Goal: Task Accomplishment & Management: Use online tool/utility

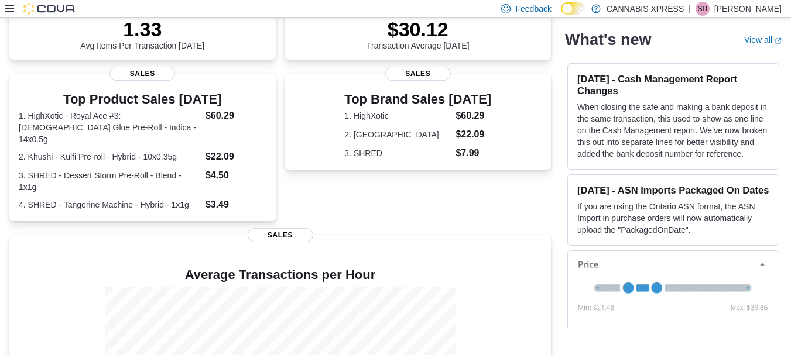
scroll to position [189, 0]
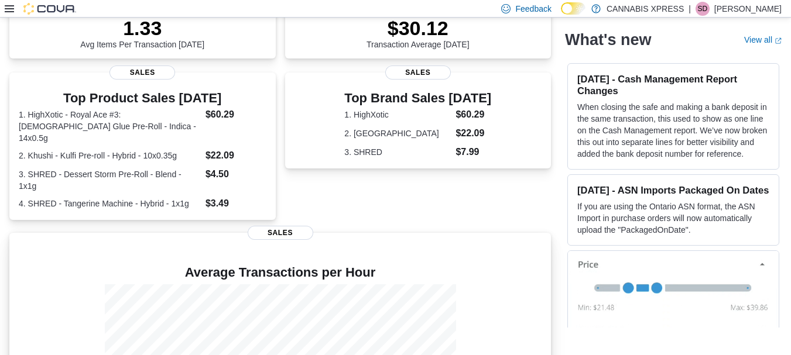
click at [293, 226] on span "Sales" at bounding box center [281, 233] width 66 height 14
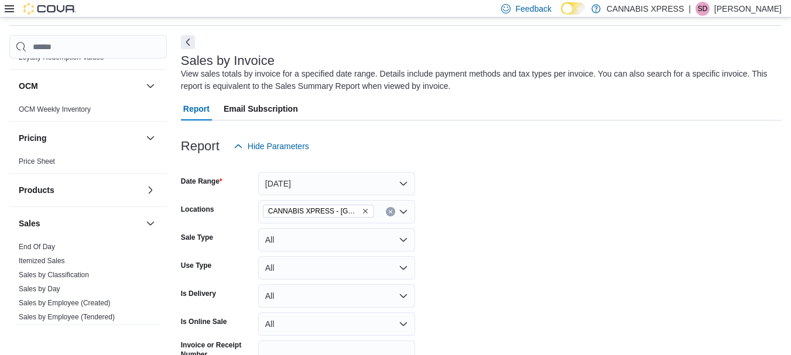
scroll to position [596, 0]
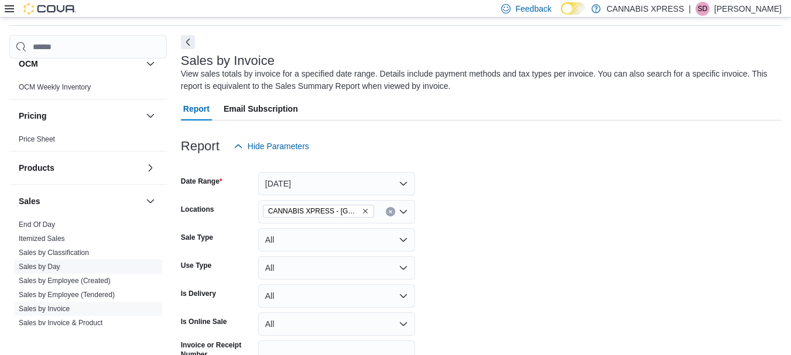
click at [47, 265] on link "Sales by Day" at bounding box center [40, 267] width 42 height 8
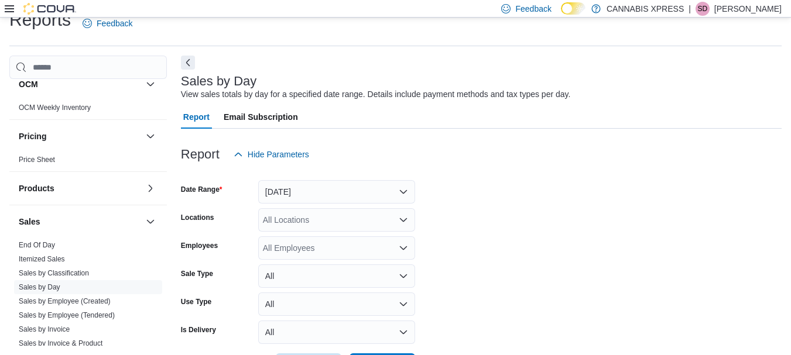
scroll to position [27, 0]
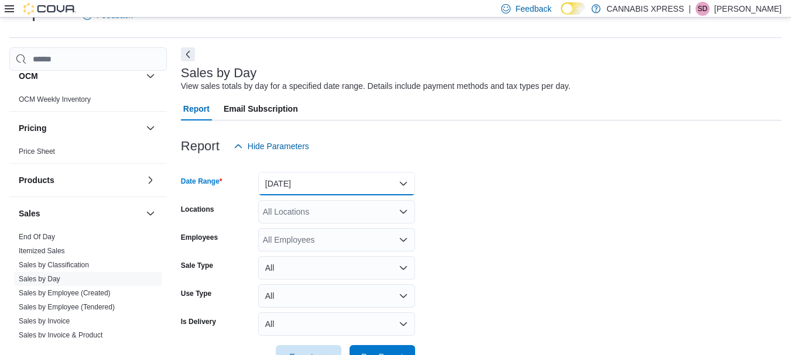
click at [406, 182] on button "Yesterday" at bounding box center [336, 183] width 157 height 23
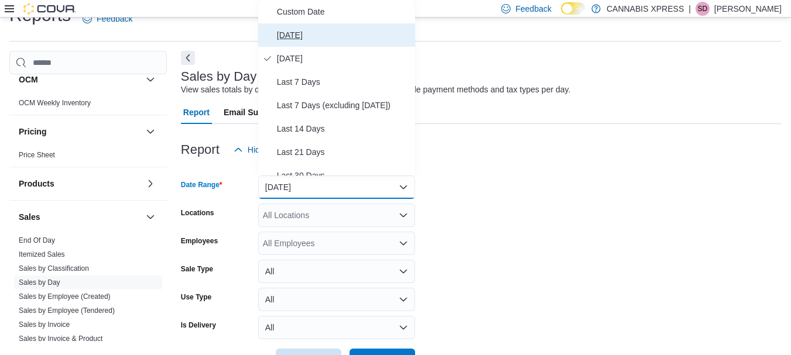
click at [289, 33] on span "Today" at bounding box center [344, 35] width 134 height 14
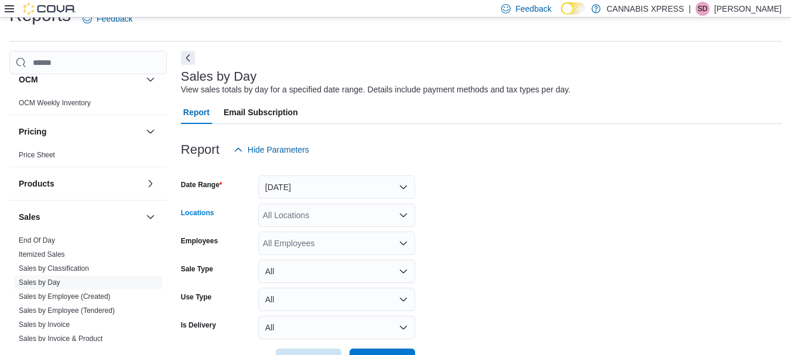
click at [402, 213] on icon "Open list of options" at bounding box center [403, 215] width 9 height 9
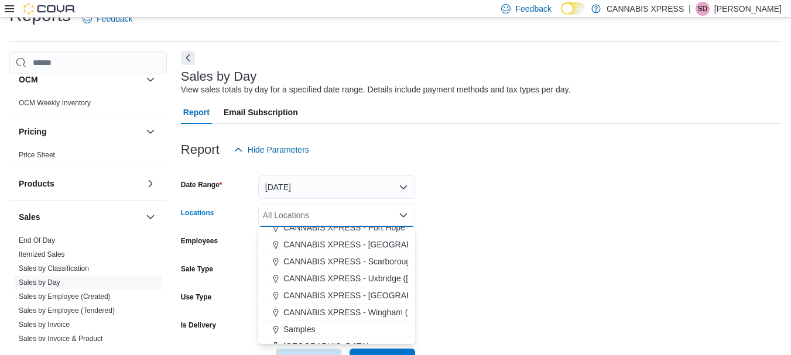
scroll to position [182, 0]
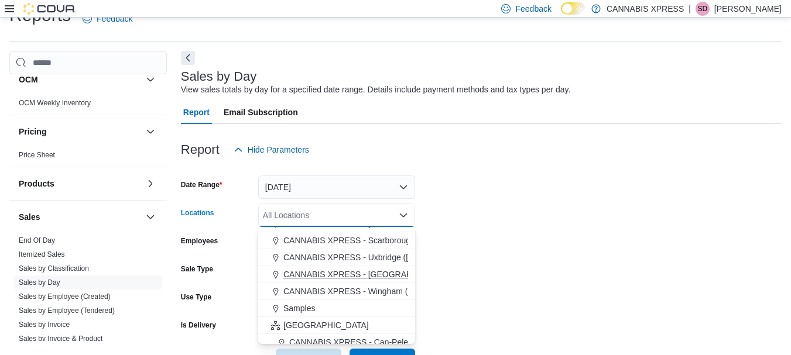
click at [388, 276] on span "CANNABIS XPRESS - [GEOGRAPHIC_DATA] ([GEOGRAPHIC_DATA])" at bounding box center [414, 275] width 263 height 12
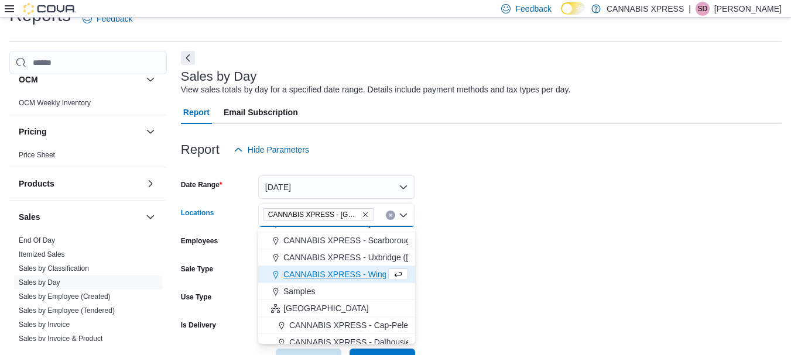
scroll to position [64, 0]
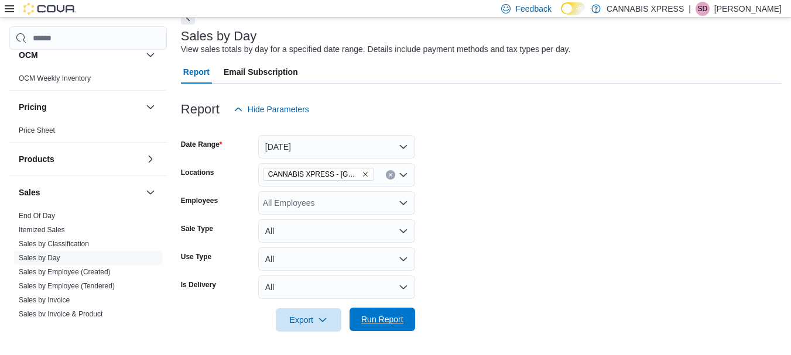
click at [374, 319] on span "Run Report" at bounding box center [382, 320] width 42 height 12
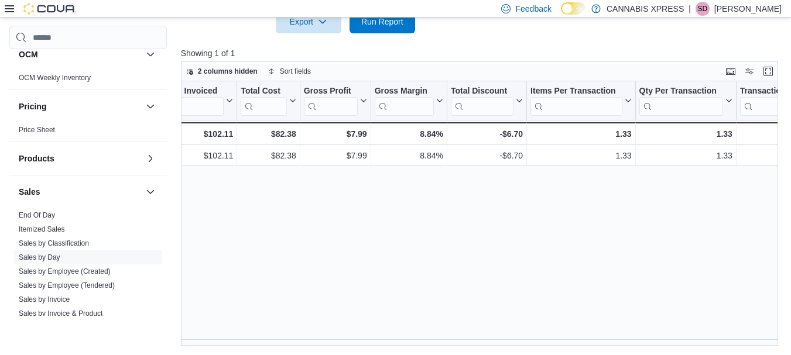
scroll to position [0, 925]
